Goal: Information Seeking & Learning: Learn about a topic

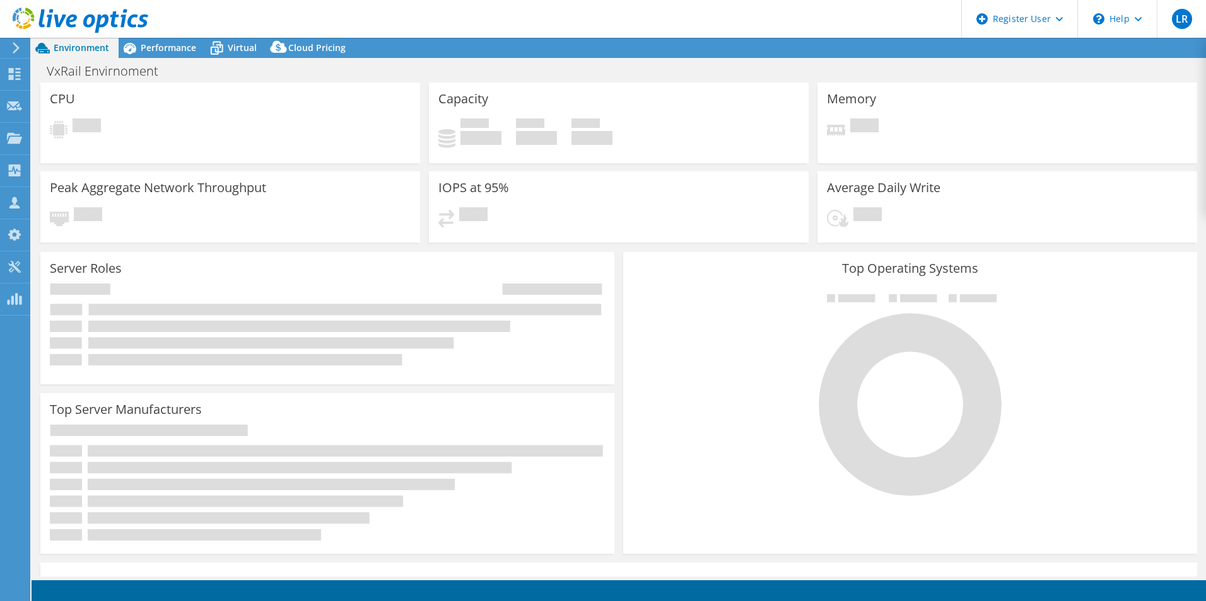
select select "USEast"
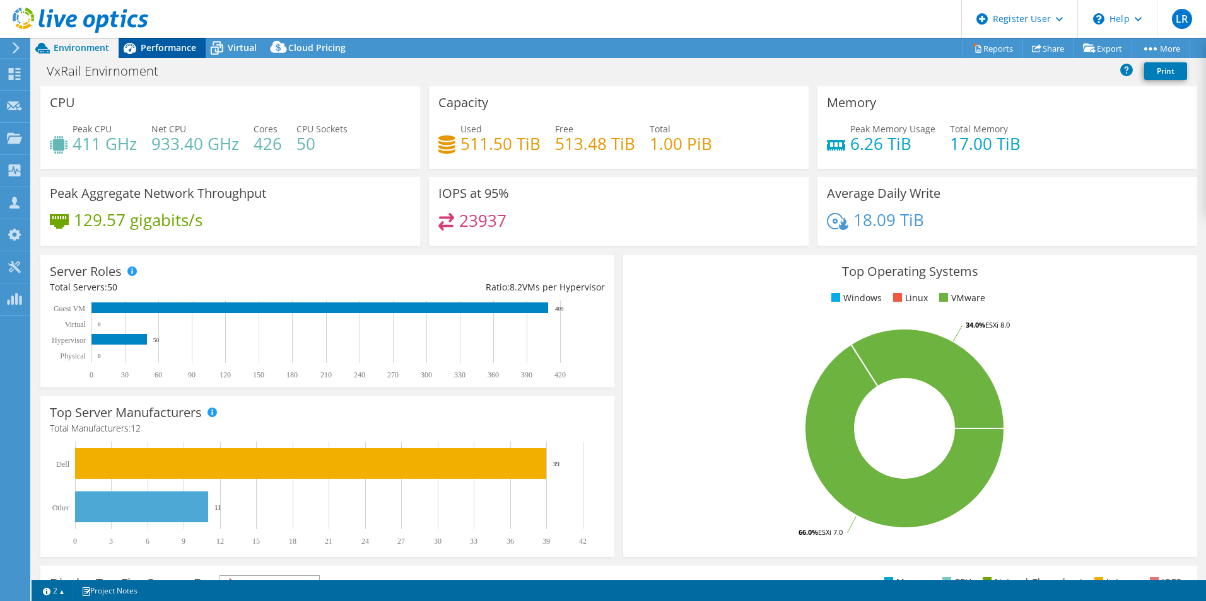
click at [167, 49] on span "Performance" at bounding box center [168, 48] width 55 height 12
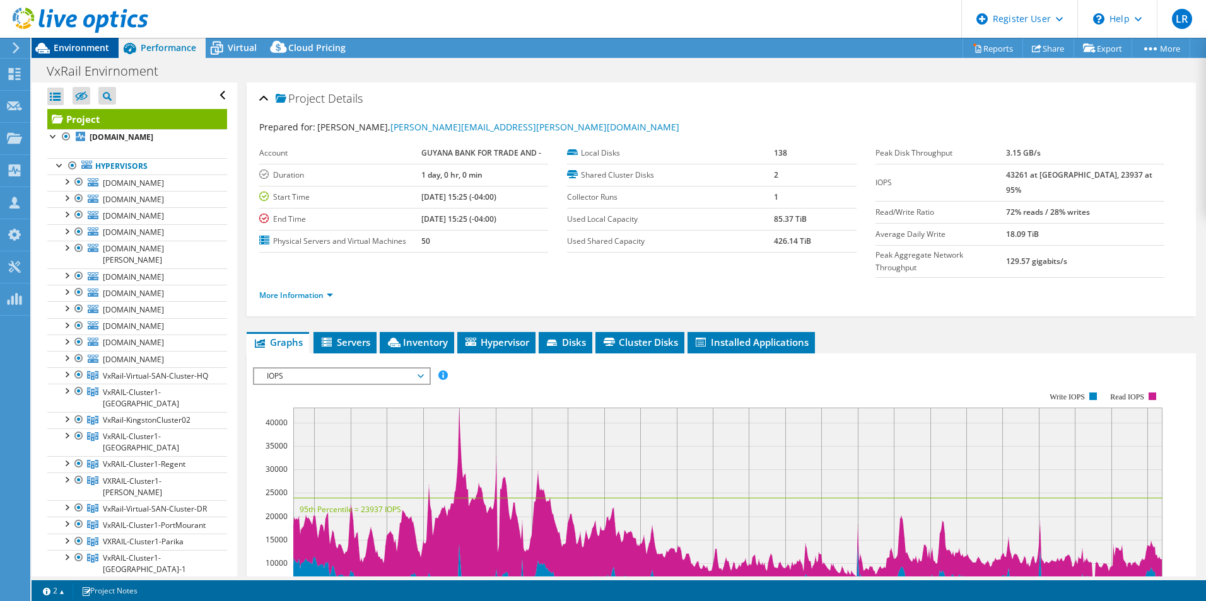
click at [61, 50] on span "Environment" at bounding box center [81, 48] width 55 height 12
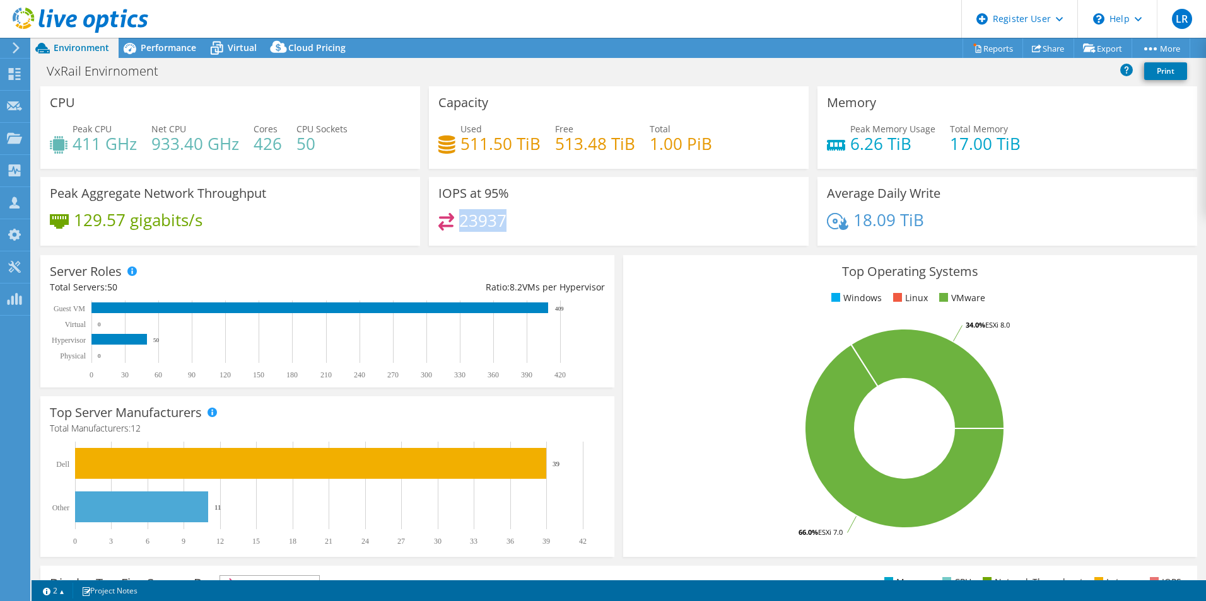
drag, startPoint x: 458, startPoint y: 222, endPoint x: 501, endPoint y: 222, distance: 42.2
click at [501, 222] on h4 "23937" at bounding box center [482, 221] width 47 height 14
copy h4 "23937"
drag, startPoint x: 455, startPoint y: 150, endPoint x: 539, endPoint y: 146, distance: 83.9
click at [539, 146] on div "Used 511.50 TiB Free 513.48 TiB Total 1.00 PiB" at bounding box center [618, 142] width 361 height 41
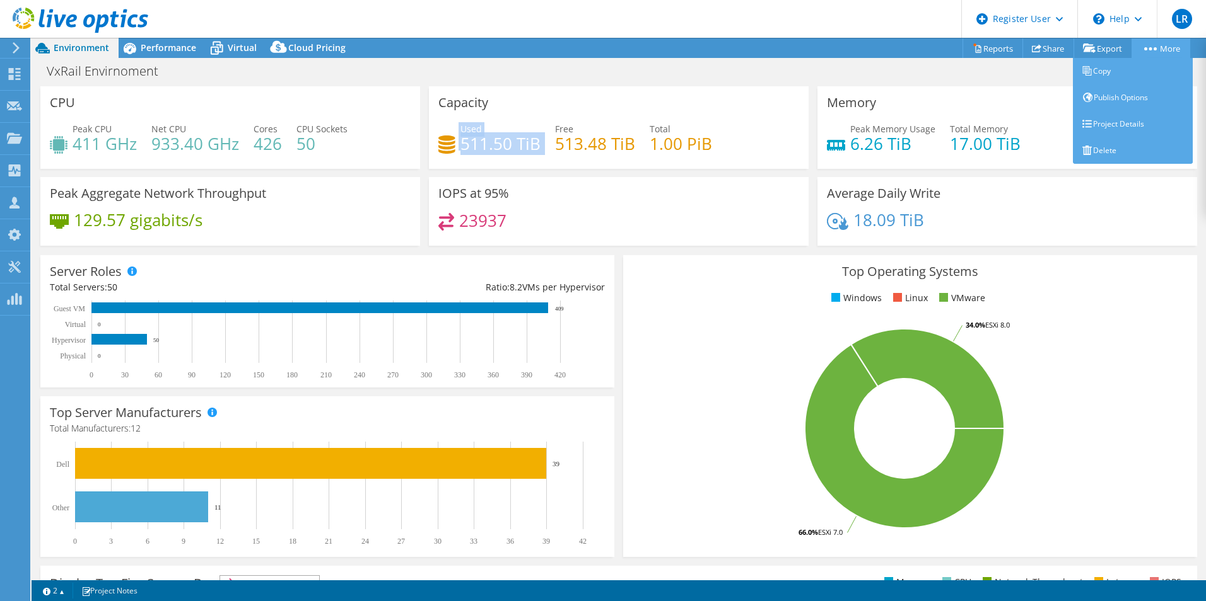
click at [1174, 50] on link "More" at bounding box center [1160, 48] width 59 height 20
click at [1130, 127] on link "Project Details" at bounding box center [1132, 124] width 120 height 26
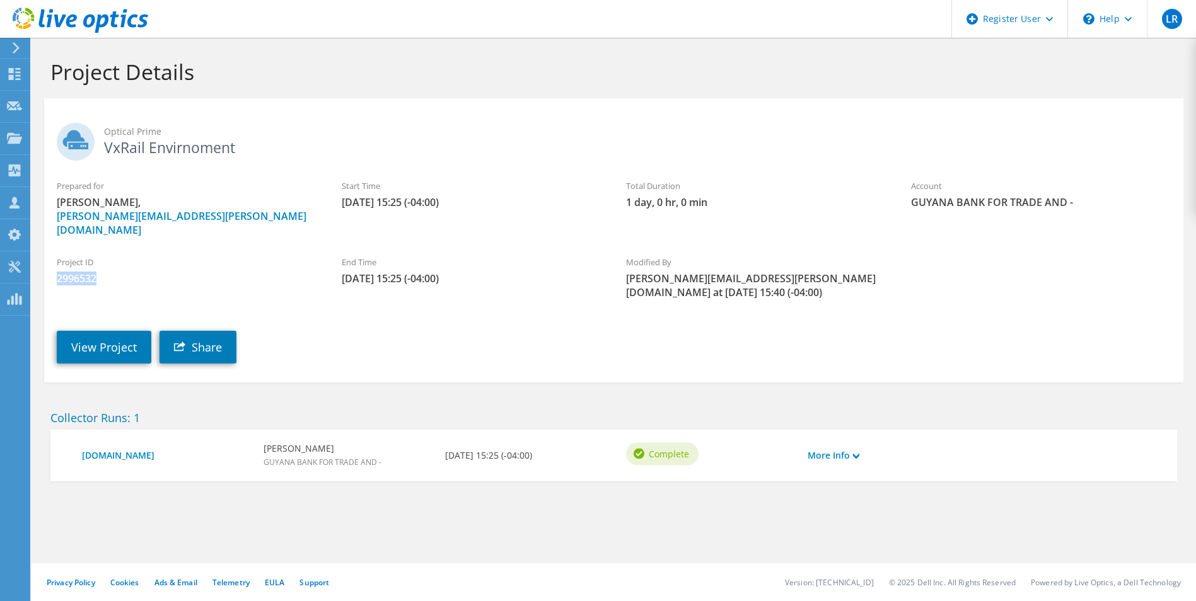
drag, startPoint x: 55, startPoint y: 262, endPoint x: 104, endPoint y: 264, distance: 49.2
click at [104, 264] on div "Project ID 2996532" at bounding box center [186, 271] width 285 height 42
drag, startPoint x: 104, startPoint y: 264, endPoint x: 90, endPoint y: 265, distance: 13.9
copy span "2996532"
click at [119, 340] on link "View Project" at bounding box center [104, 347] width 95 height 33
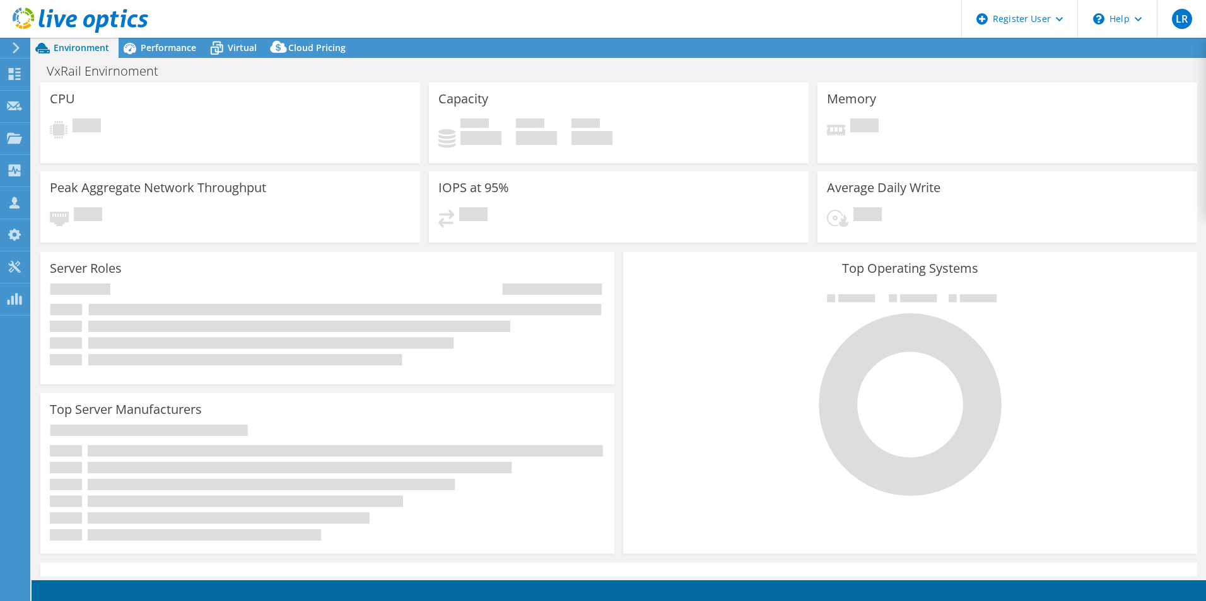
select select "USD"
select select "USEast"
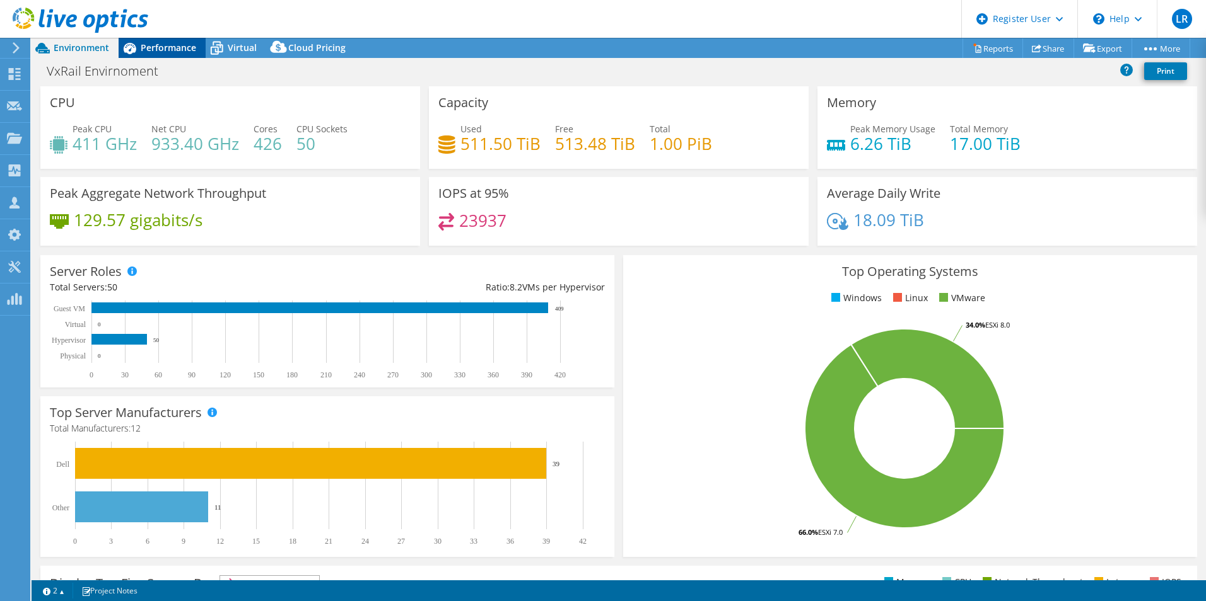
click at [178, 50] on span "Performance" at bounding box center [168, 48] width 55 height 12
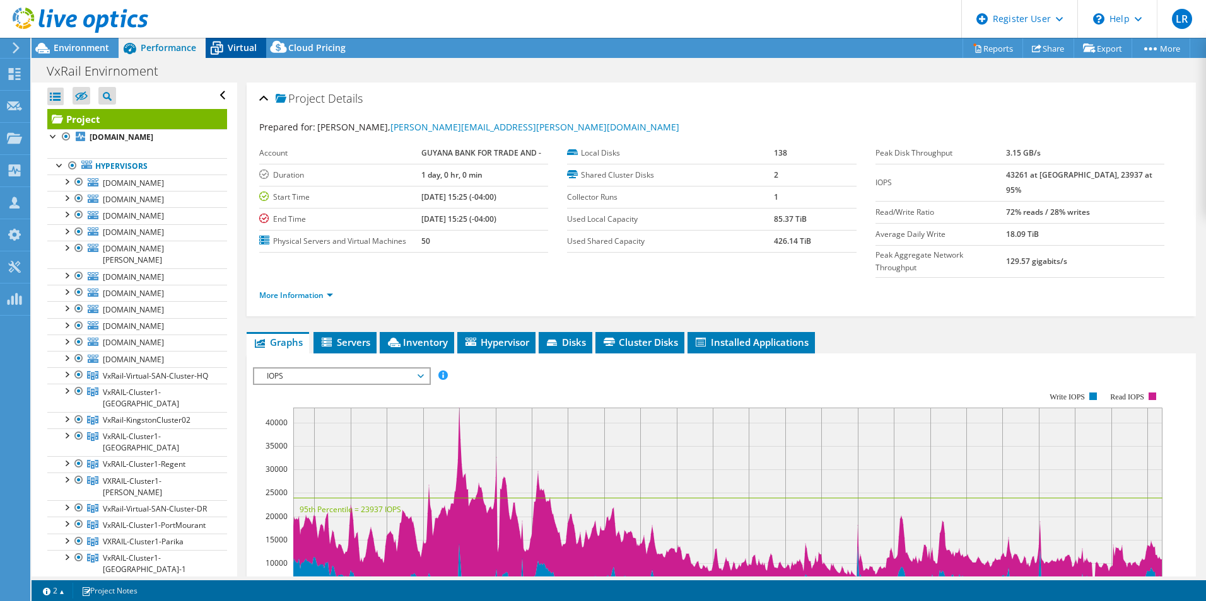
click at [235, 50] on span "Virtual" at bounding box center [242, 48] width 29 height 12
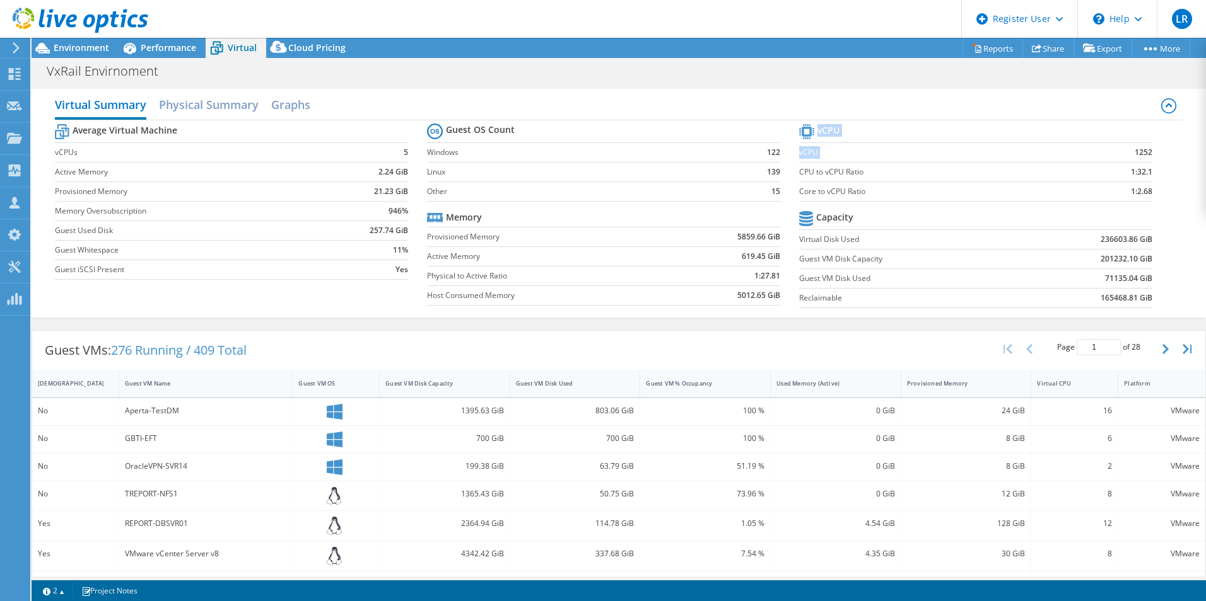
drag, startPoint x: 1122, startPoint y: 154, endPoint x: 1149, endPoint y: 149, distance: 27.7
click at [1149, 149] on section "vCPU vCPU 1252 CPU to vCPU Ratio 1:32.1 Core to vCPU Ratio 1:2.68 Capacity Virt…" at bounding box center [985, 218] width 372 height 194
click at [74, 45] on span "Environment" at bounding box center [81, 48] width 55 height 12
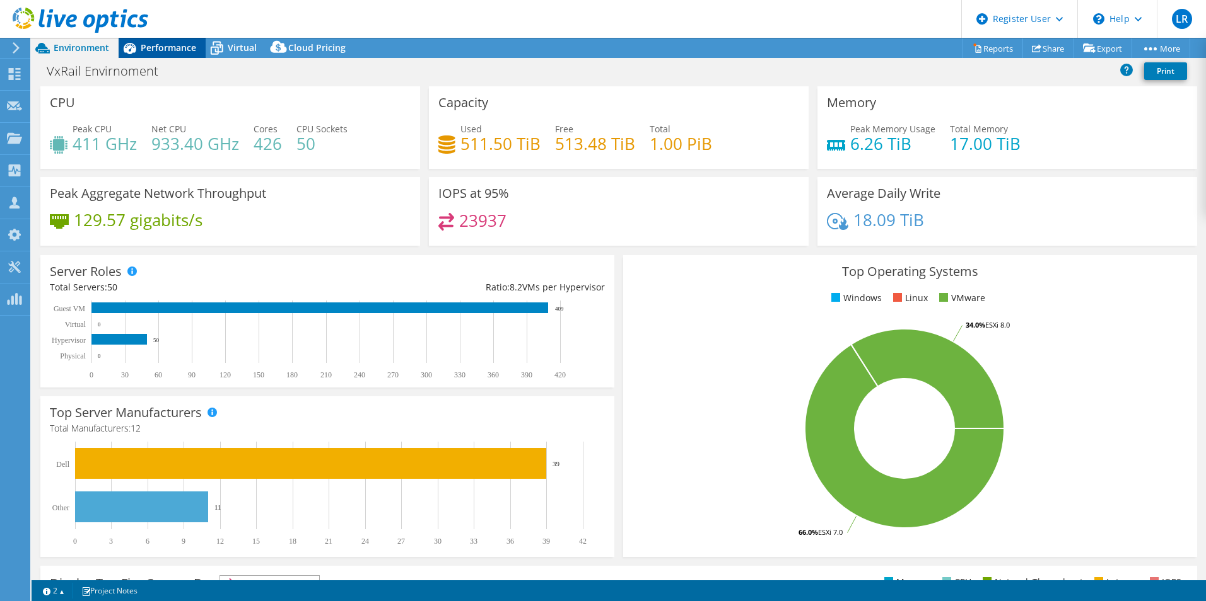
click at [181, 52] on span "Performance" at bounding box center [168, 48] width 55 height 12
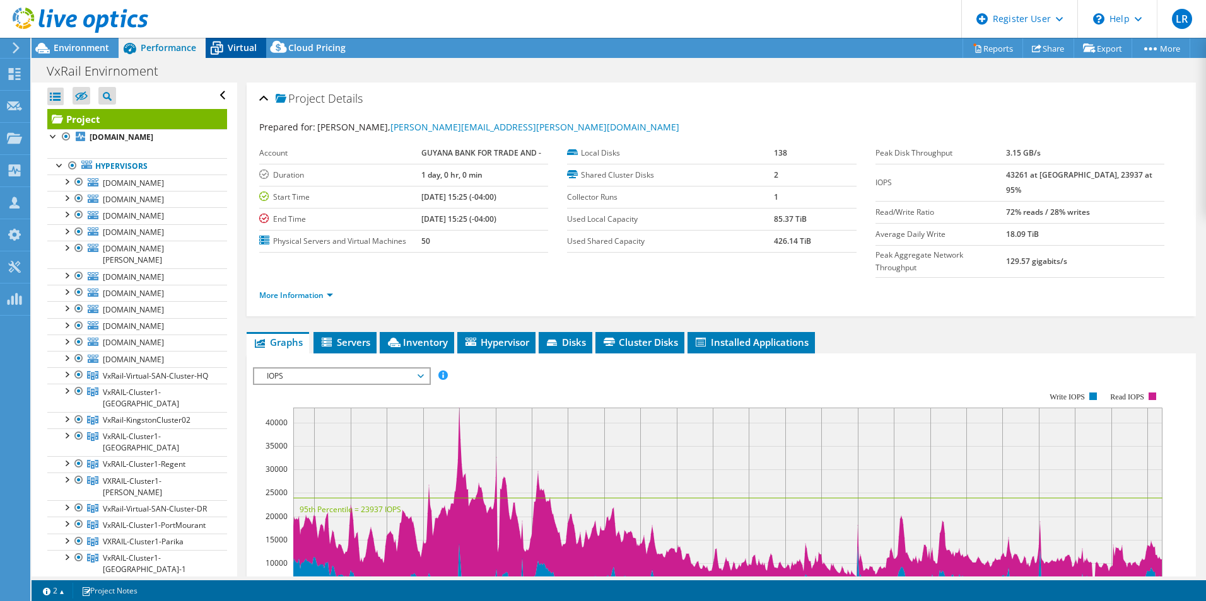
click at [242, 52] on span "Virtual" at bounding box center [242, 48] width 29 height 12
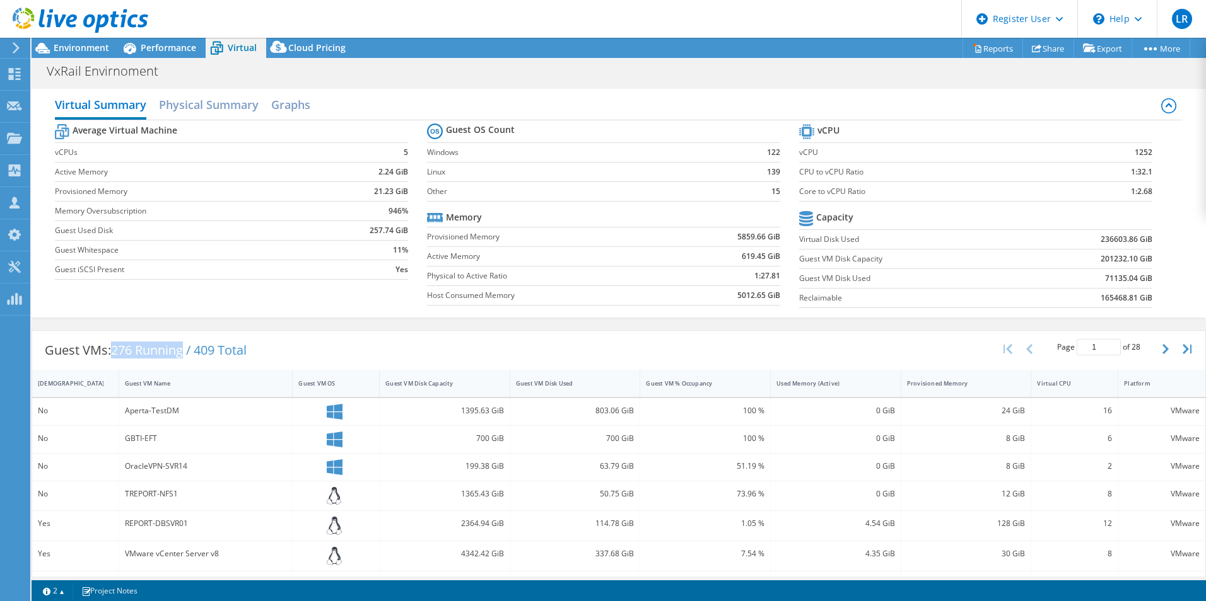
drag, startPoint x: 189, startPoint y: 347, endPoint x: 116, endPoint y: 358, distance: 73.9
click at [116, 358] on span "276 Running / 409 Total" at bounding box center [179, 350] width 136 height 17
drag, startPoint x: 116, startPoint y: 358, endPoint x: 320, endPoint y: 354, distance: 204.3
click at [320, 354] on div "Guest VMs: 276 Running / 409 Total Page 1 of 28 5 rows 10 rows 20 rows 25 rows …" at bounding box center [618, 350] width 1173 height 39
drag, startPoint x: 1118, startPoint y: 149, endPoint x: 1158, endPoint y: 153, distance: 39.3
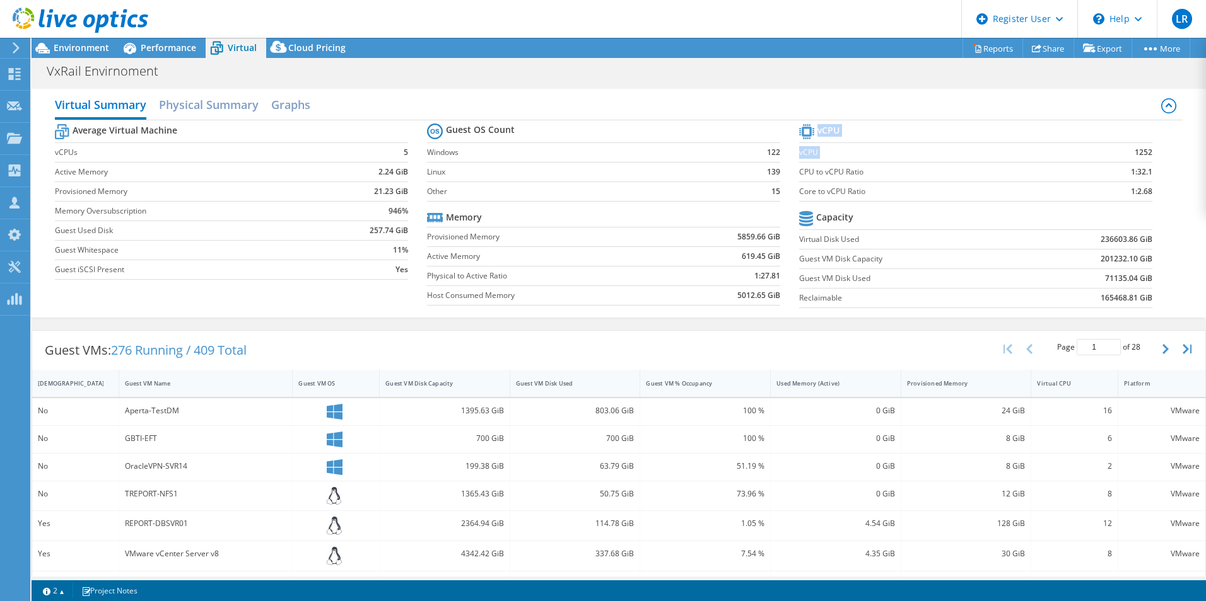
click at [1157, 153] on section "vCPU vCPU 1252 CPU to vCPU Ratio 1:32.1 Core to vCPU Ratio 1:2.68 Capacity Virt…" at bounding box center [985, 218] width 372 height 194
click at [106, 49] on span "Environment" at bounding box center [81, 48] width 55 height 12
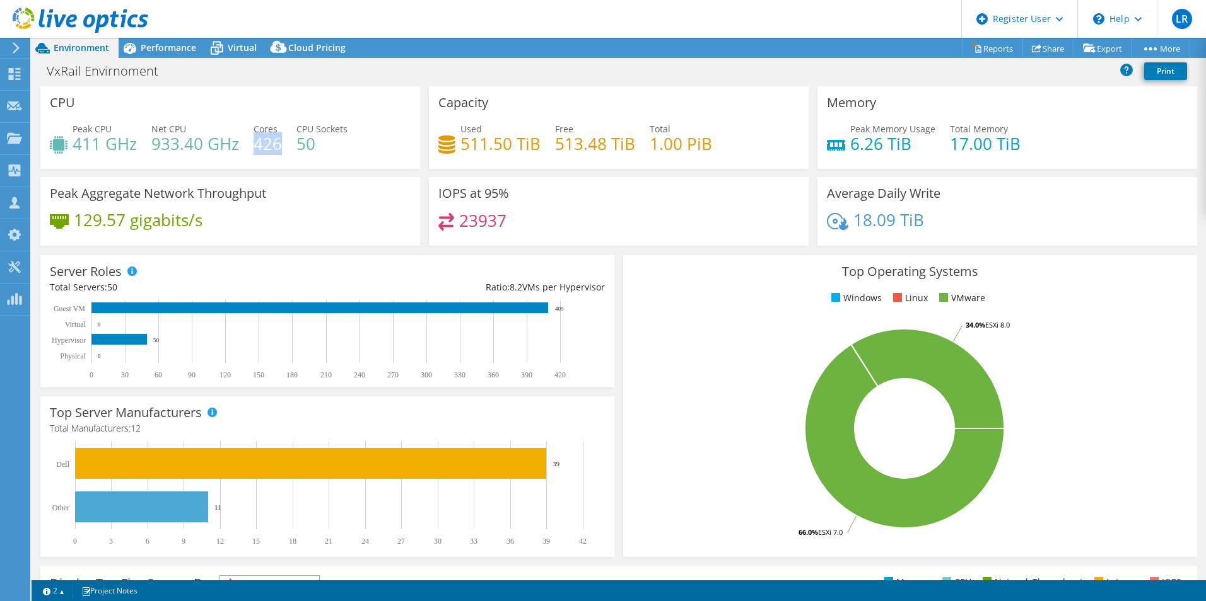
drag, startPoint x: 254, startPoint y: 142, endPoint x: 280, endPoint y: 146, distance: 26.0
click at [280, 146] on h4 "426" at bounding box center [267, 144] width 28 height 14
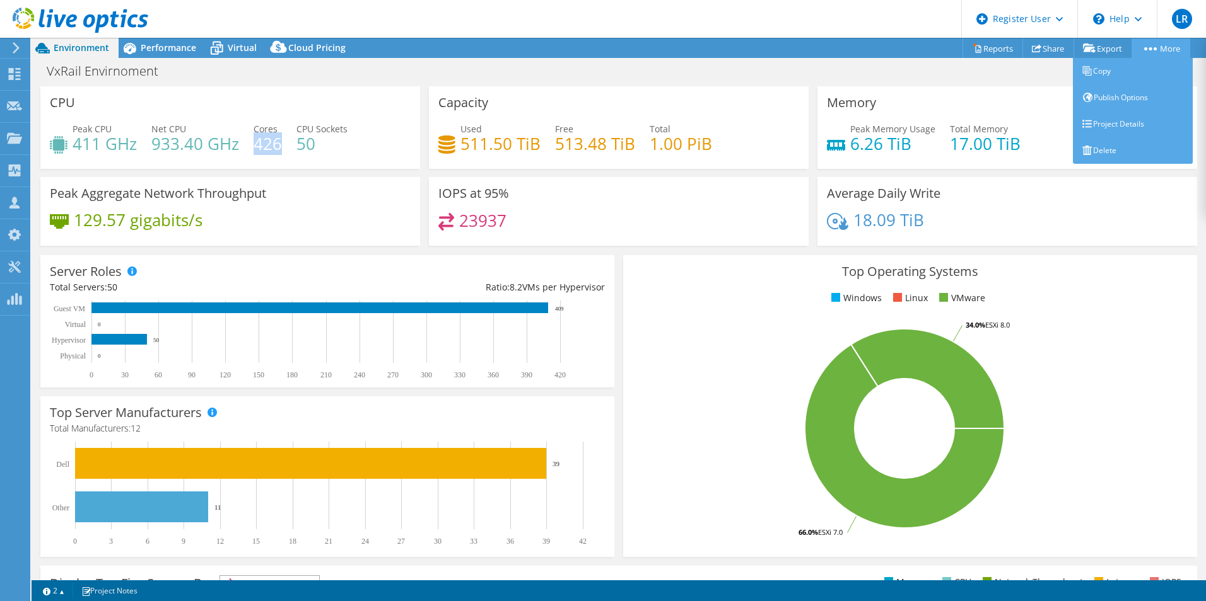
click at [1146, 51] on link "More" at bounding box center [1160, 48] width 59 height 20
click at [1125, 119] on link "Project Details" at bounding box center [1132, 124] width 120 height 26
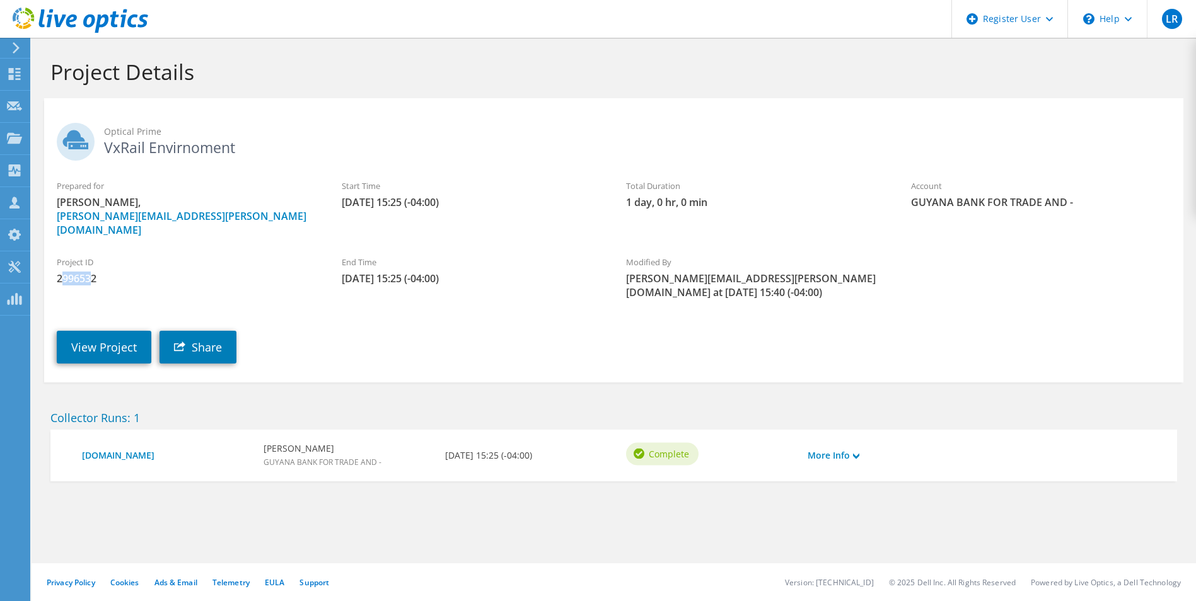
drag, startPoint x: 92, startPoint y: 264, endPoint x: 63, endPoint y: 265, distance: 29.0
click at [63, 272] on span "2996532" at bounding box center [187, 279] width 260 height 14
drag, startPoint x: 63, startPoint y: 265, endPoint x: 95, endPoint y: 267, distance: 32.3
click at [95, 272] on span "2996532" at bounding box center [187, 279] width 260 height 14
drag, startPoint x: 98, startPoint y: 262, endPoint x: 53, endPoint y: 267, distance: 45.7
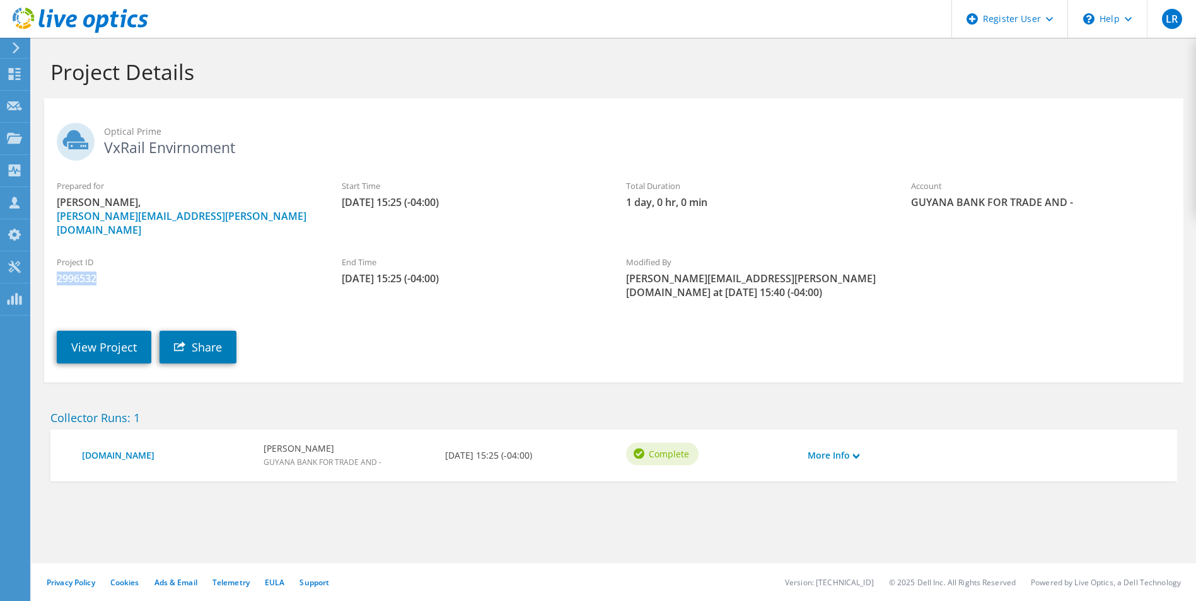
click at [53, 267] on div "Project ID 2996532" at bounding box center [186, 271] width 285 height 42
drag, startPoint x: 53, startPoint y: 267, endPoint x: 76, endPoint y: 267, distance: 23.3
copy span "2996532"
click at [126, 332] on link "View Project" at bounding box center [104, 347] width 95 height 33
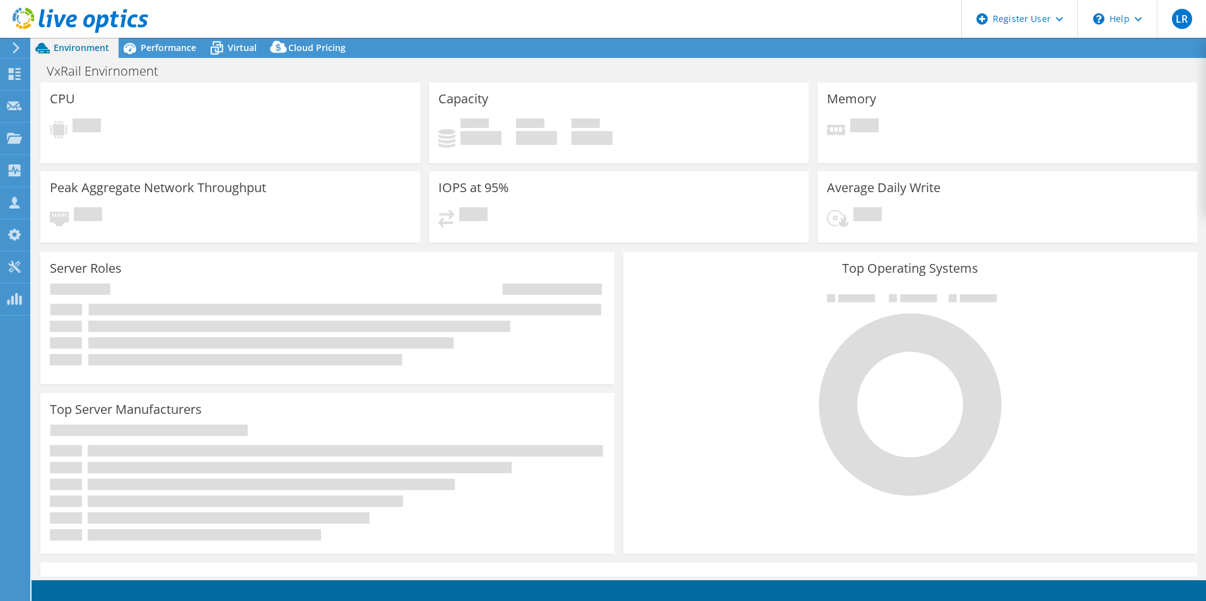
select select "USD"
select select "USEast"
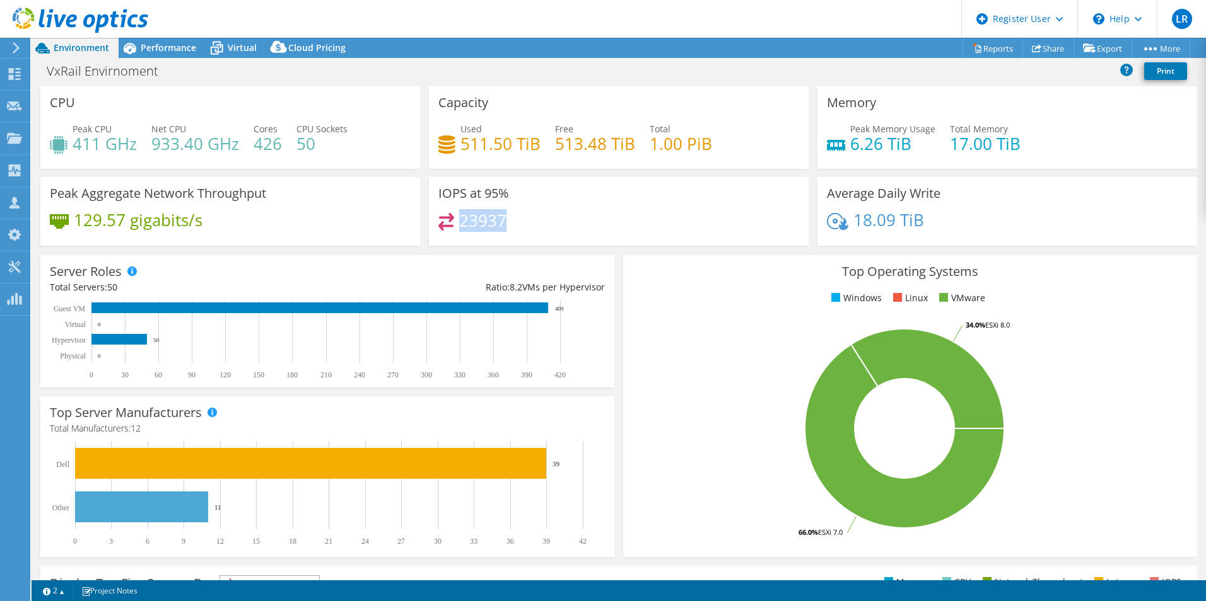
drag, startPoint x: 458, startPoint y: 221, endPoint x: 502, endPoint y: 221, distance: 43.5
click at [502, 221] on h4 "23937" at bounding box center [482, 221] width 47 height 14
copy h4 "23937"
click at [532, 202] on div "IOPS at 95% 23937" at bounding box center [619, 211] width 380 height 69
drag, startPoint x: 462, startPoint y: 218, endPoint x: 496, endPoint y: 218, distance: 34.7
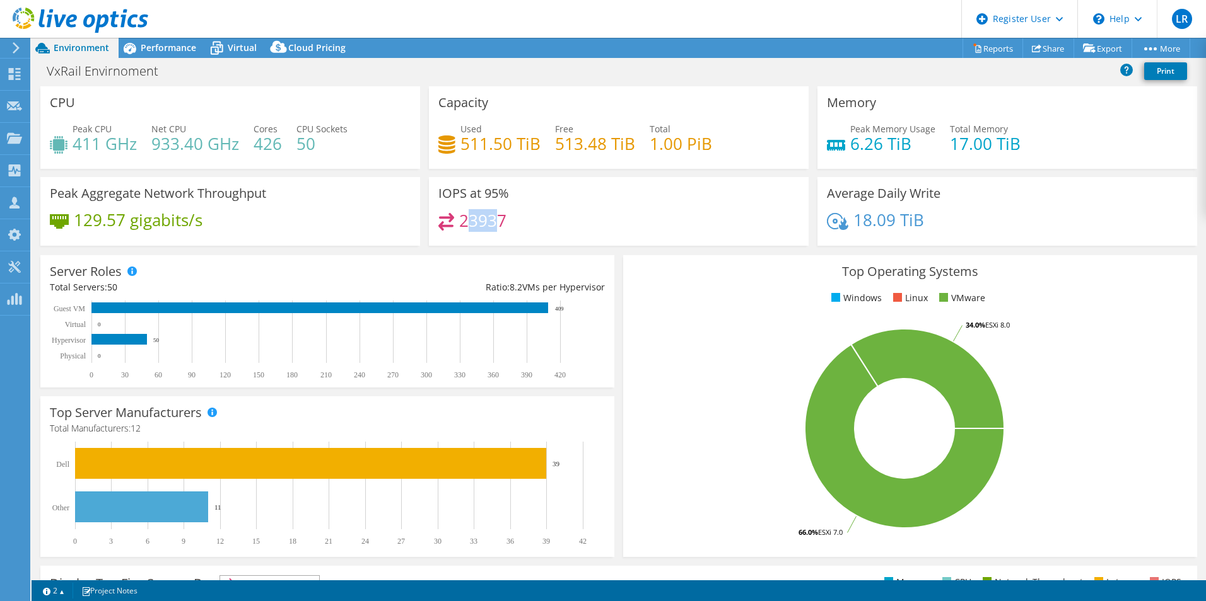
click at [496, 218] on h4 "23937" at bounding box center [482, 221] width 47 height 14
drag, startPoint x: 496, startPoint y: 218, endPoint x: 463, endPoint y: 223, distance: 33.7
click at [463, 223] on h4 "23937" at bounding box center [482, 221] width 47 height 14
drag, startPoint x: 457, startPoint y: 221, endPoint x: 504, endPoint y: 225, distance: 47.5
click at [504, 225] on div "23937" at bounding box center [618, 226] width 361 height 27
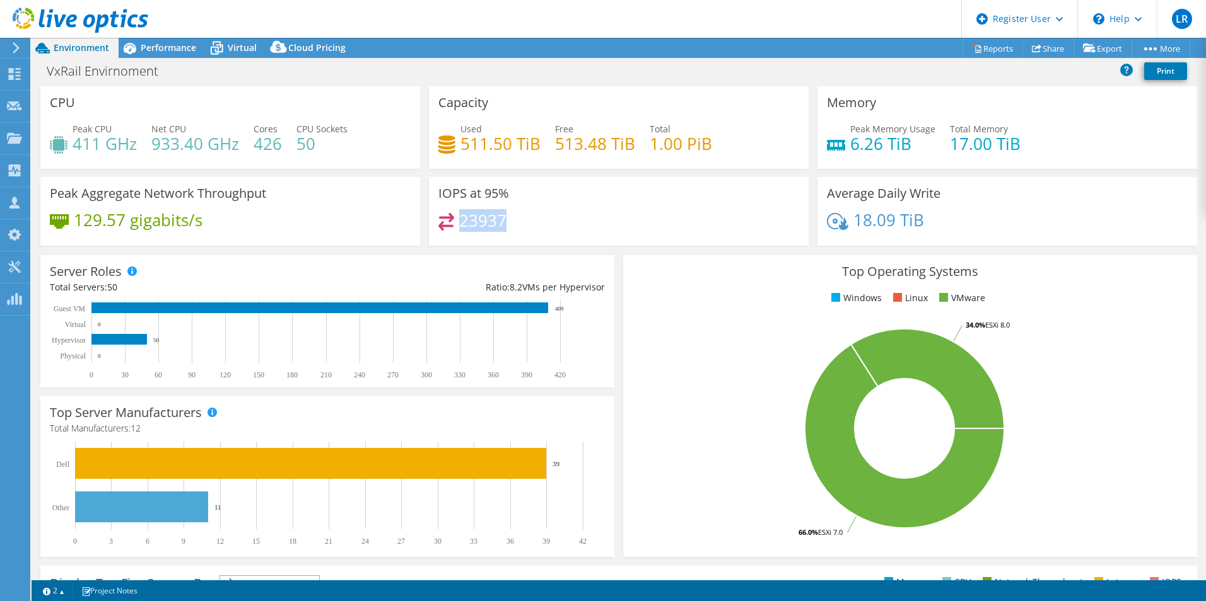
copy h4 "23937"
click at [540, 216] on div "23937" at bounding box center [618, 226] width 361 height 27
drag, startPoint x: 456, startPoint y: 223, endPoint x: 502, endPoint y: 222, distance: 45.4
click at [502, 222] on h4 "23937" at bounding box center [482, 221] width 47 height 14
copy h4 "23937"
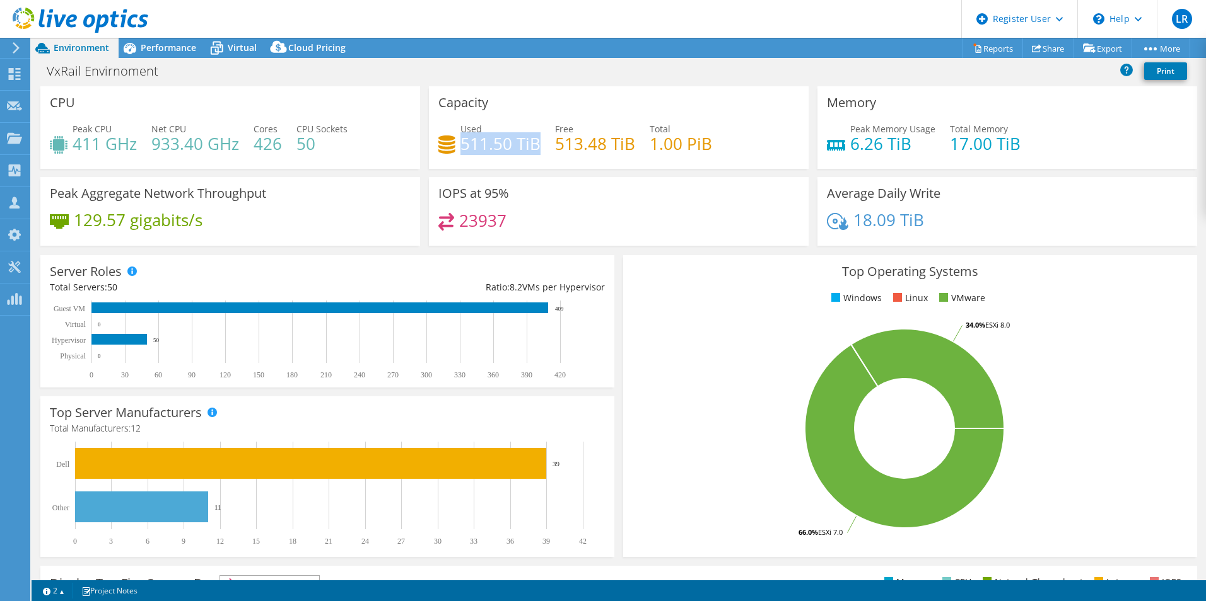
drag, startPoint x: 457, startPoint y: 145, endPoint x: 532, endPoint y: 144, distance: 75.0
click at [532, 144] on h4 "511.50 TiB" at bounding box center [500, 144] width 80 height 14
copy h4 "511.50 TiB"
